Goal: Information Seeking & Learning: Learn about a topic

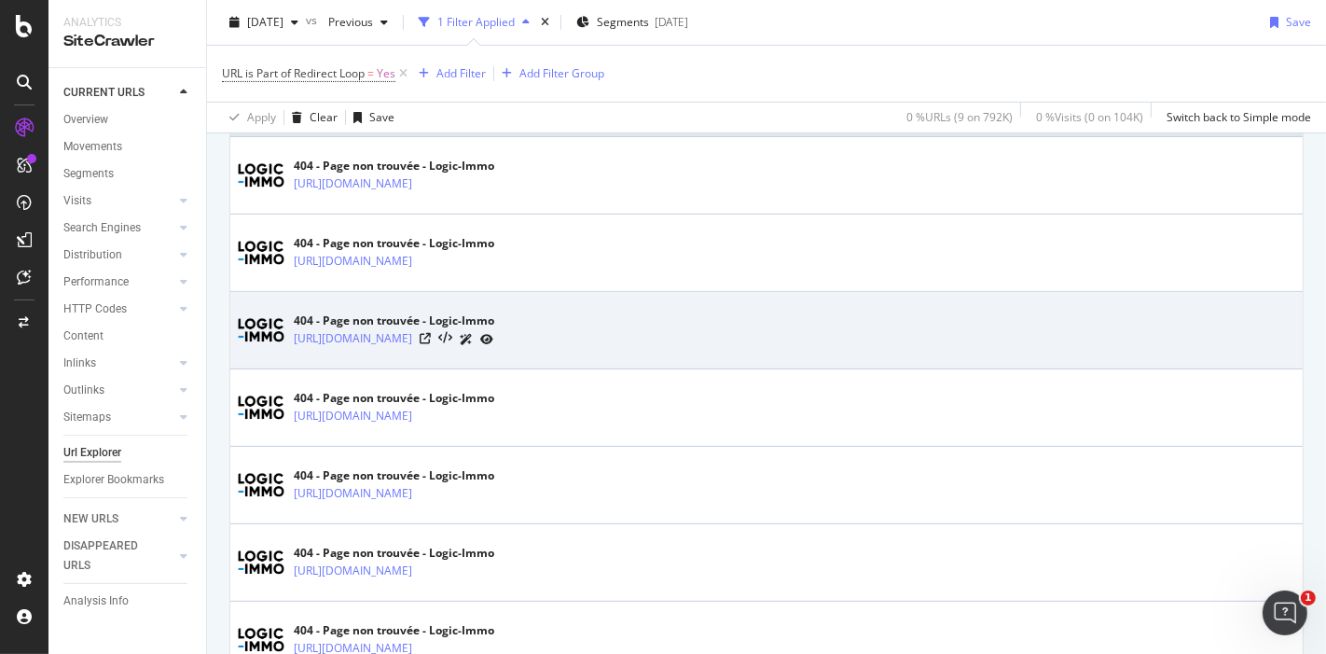
scroll to position [445, 0]
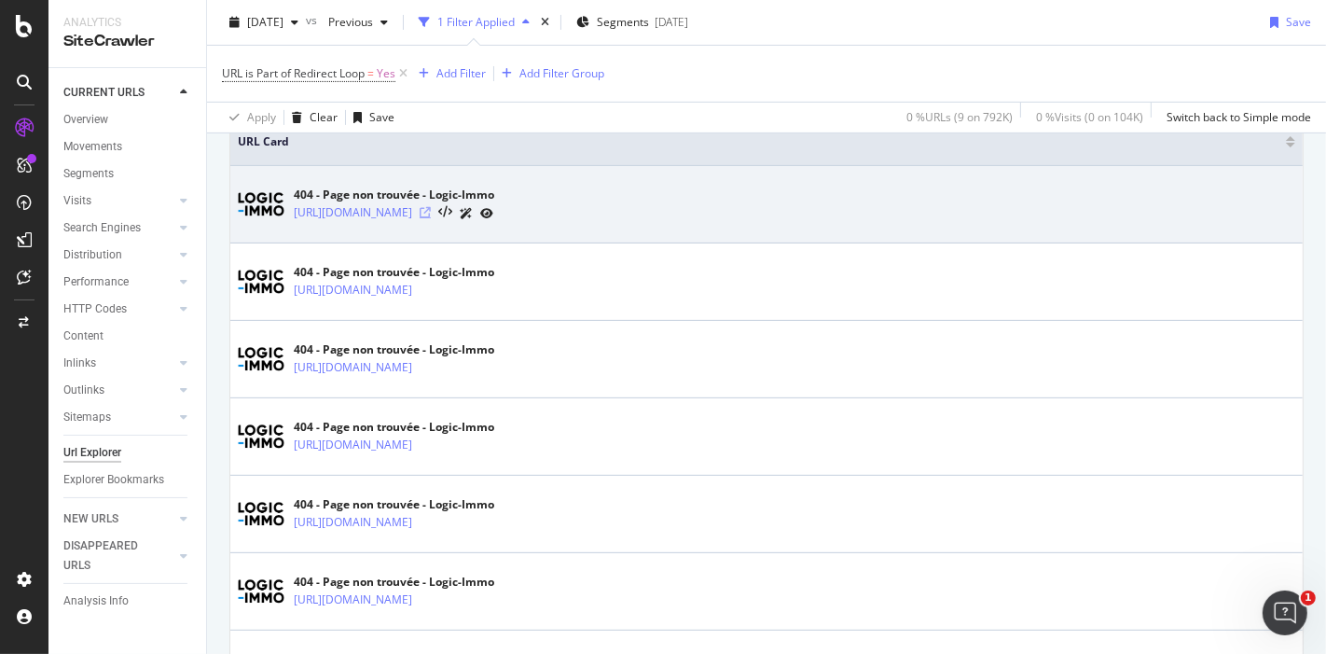
click at [431, 210] on icon at bounding box center [425, 212] width 11 height 11
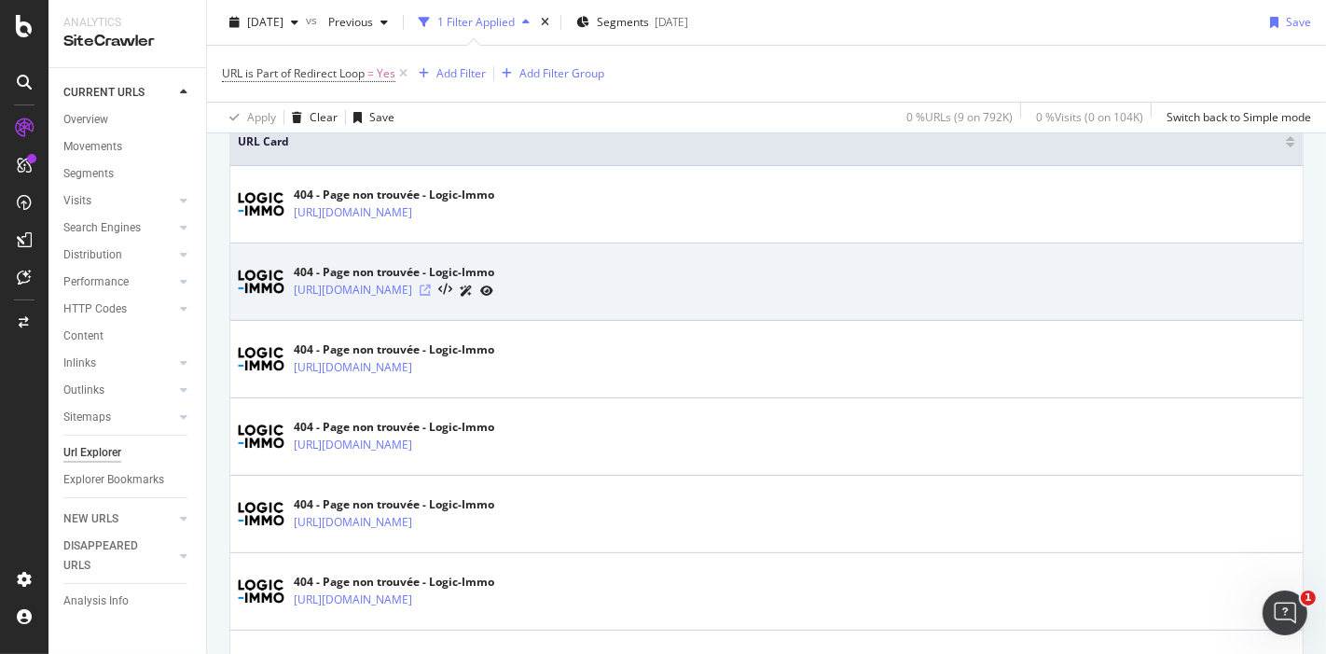
click at [431, 286] on icon at bounding box center [425, 289] width 11 height 11
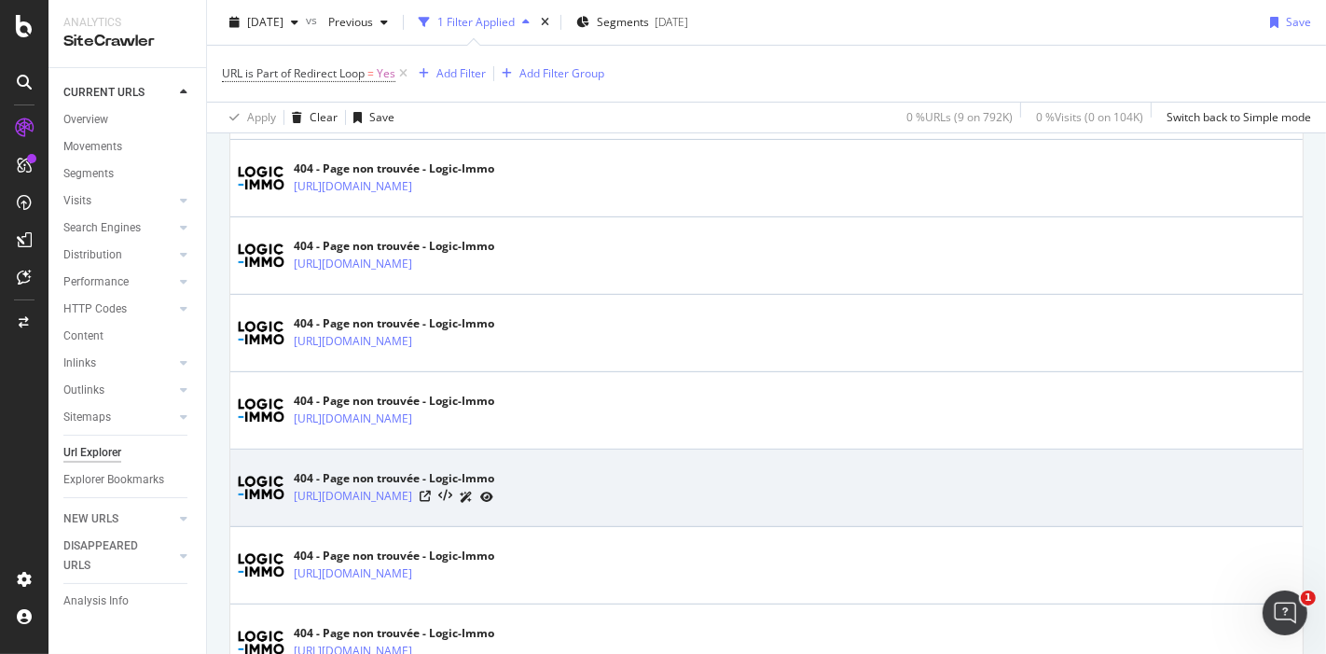
scroll to position [652, 0]
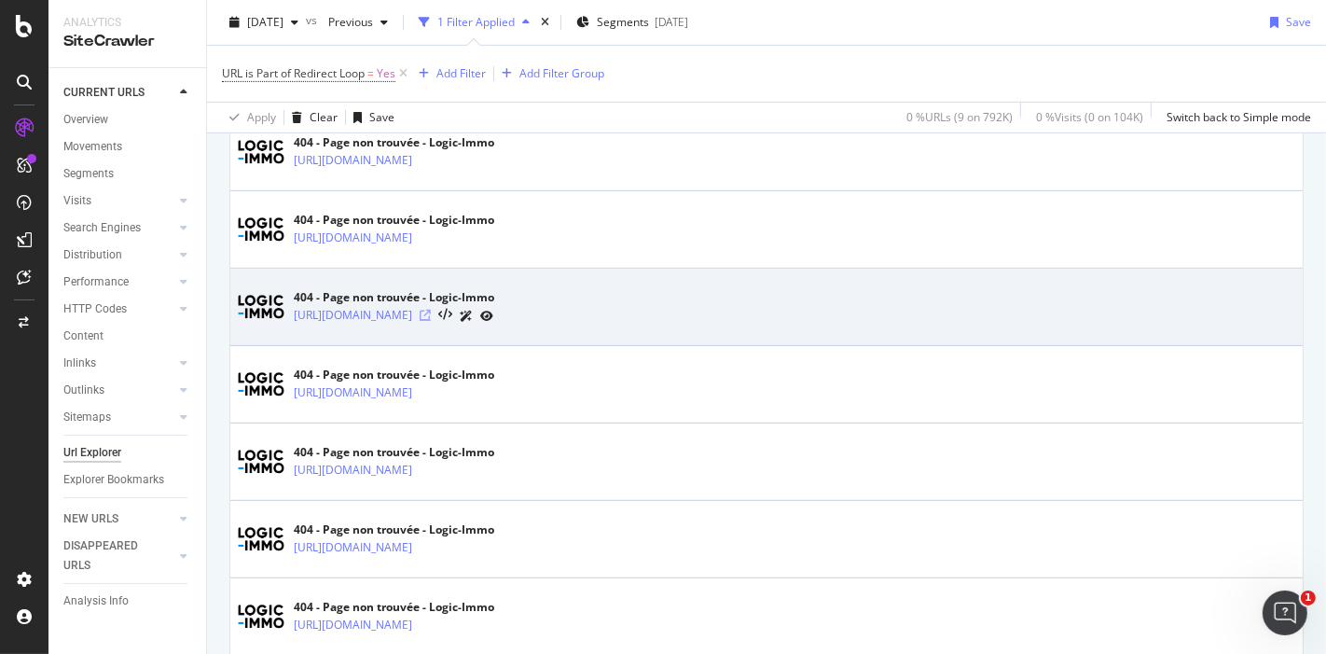
click at [431, 314] on icon at bounding box center [425, 315] width 11 height 11
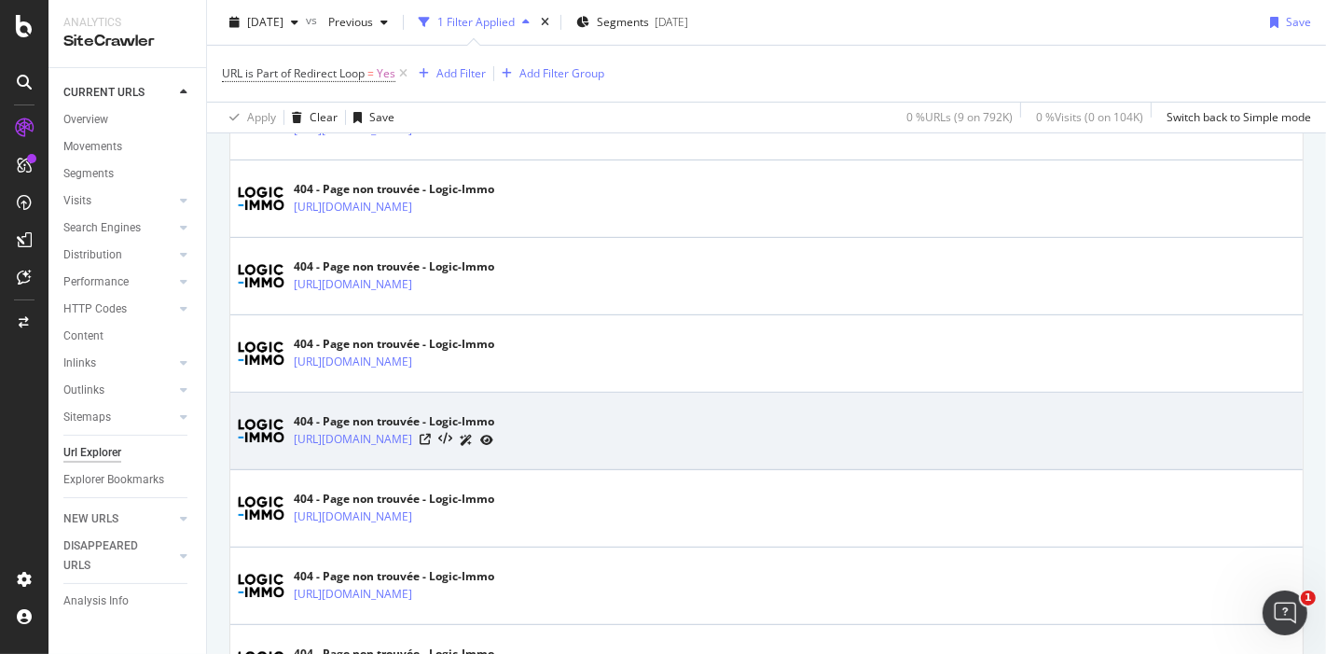
scroll to position [755, 0]
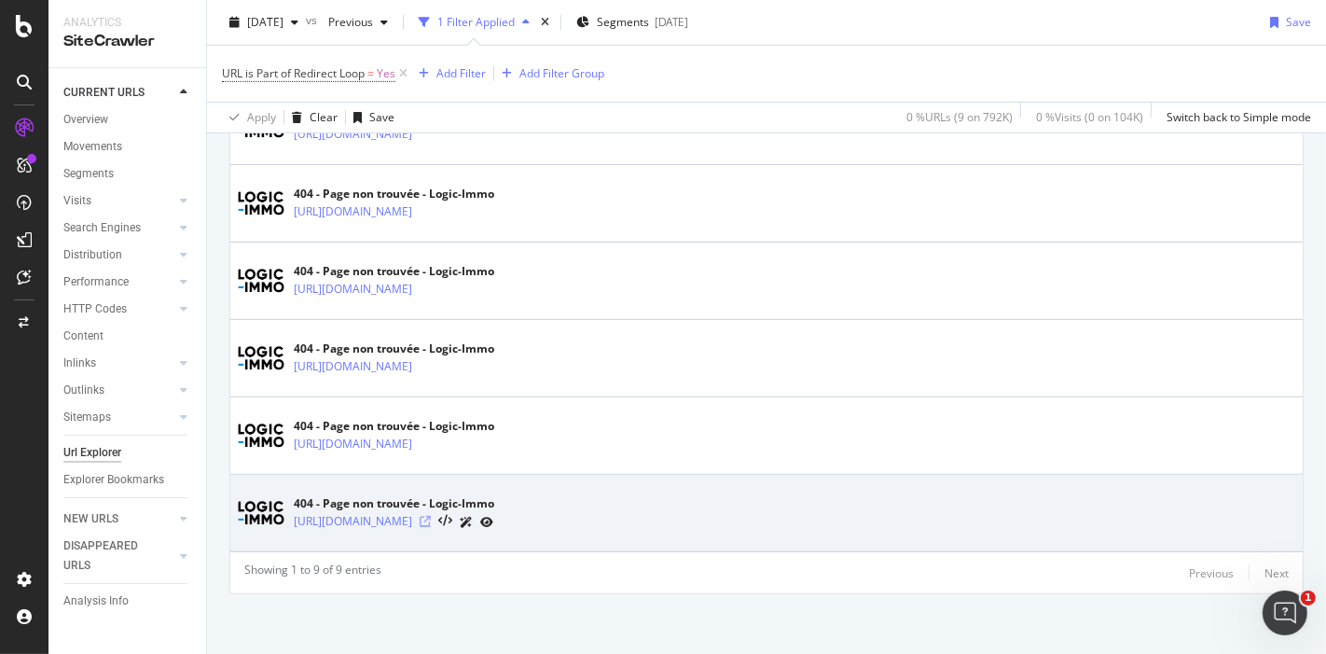
click at [431, 516] on icon at bounding box center [425, 521] width 11 height 11
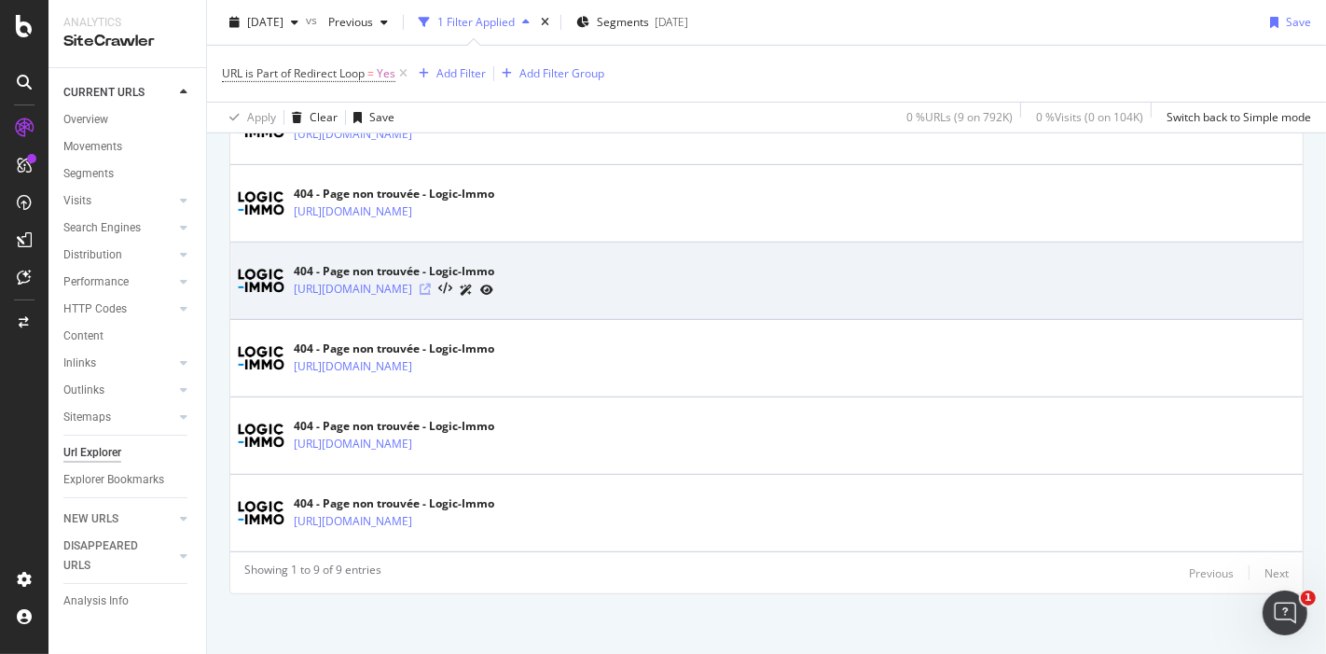
click at [431, 287] on icon at bounding box center [425, 289] width 11 height 11
